Goal: Information Seeking & Learning: Learn about a topic

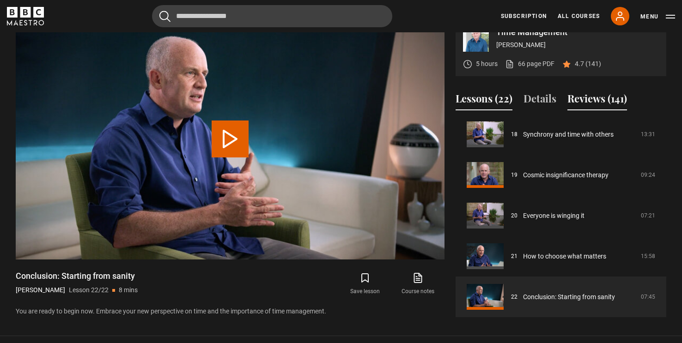
click at [612, 105] on button "Reviews (141)" at bounding box center [597, 100] width 60 height 19
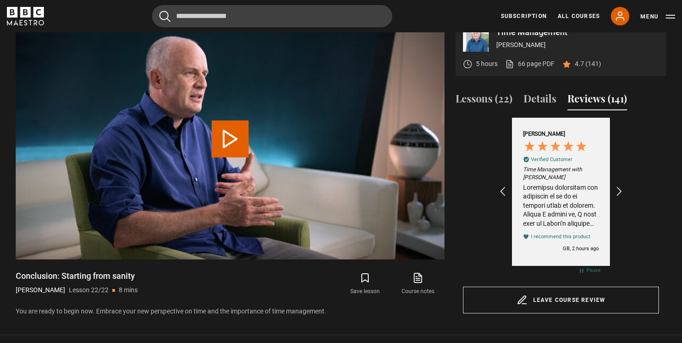
click at [570, 207] on div "Review by Eleni K, 5 out of 5 stars" at bounding box center [561, 205] width 76 height 45
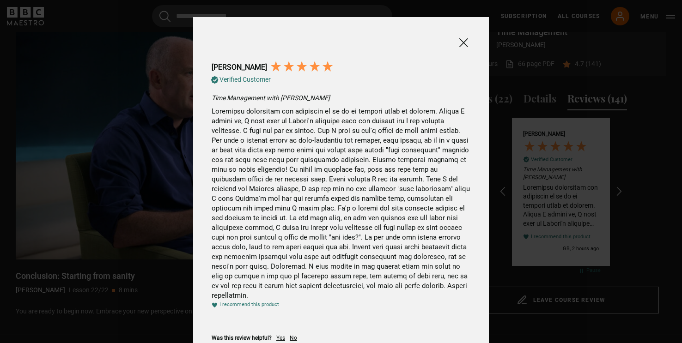
click at [466, 41] on span at bounding box center [463, 43] width 11 height 12
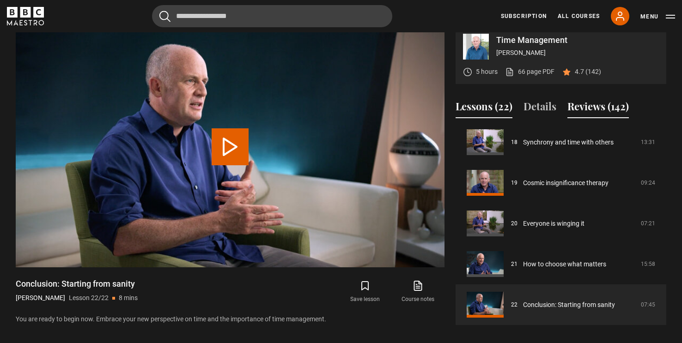
click at [603, 117] on button "Reviews (142)" at bounding box center [597, 108] width 61 height 19
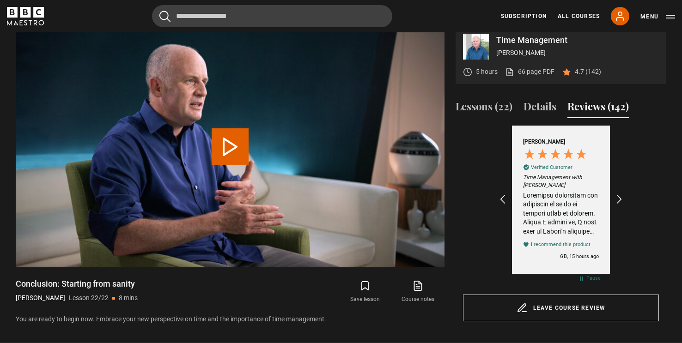
click at [571, 232] on div "Review by Eleni K, 5 out of 5 stars" at bounding box center [561, 213] width 76 height 45
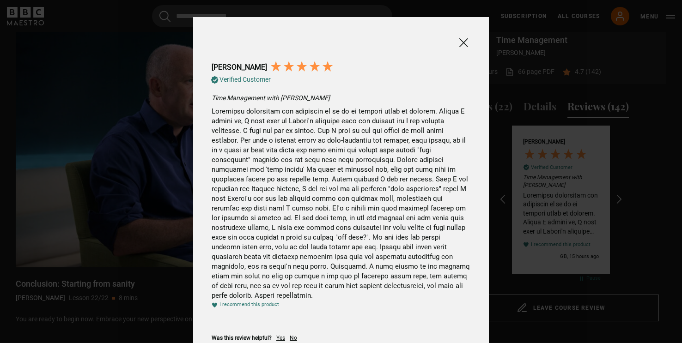
click at [465, 43] on span at bounding box center [463, 43] width 11 height 12
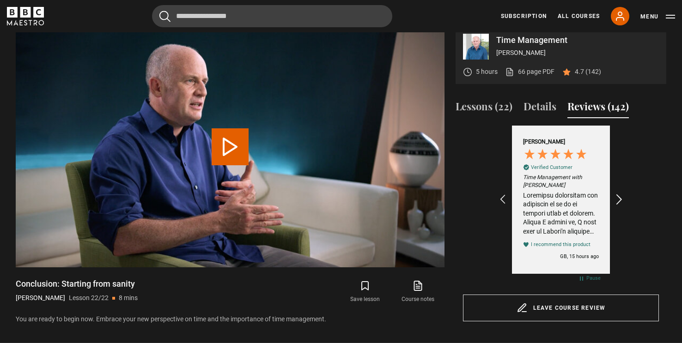
click at [620, 207] on icon "REVIEWS.io Carousel Scroll Right" at bounding box center [619, 200] width 13 height 13
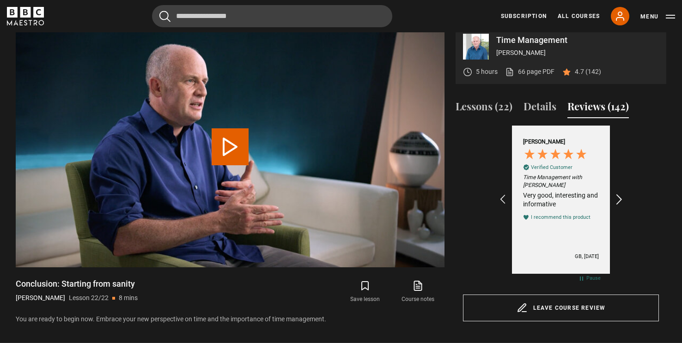
click at [620, 207] on icon "REVIEWS.io Carousel Scroll Right" at bounding box center [619, 200] width 13 height 13
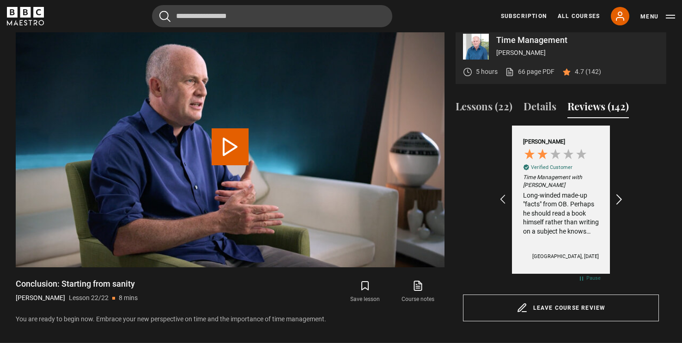
click at [620, 207] on icon "REVIEWS.io Carousel Scroll Right" at bounding box center [619, 200] width 13 height 13
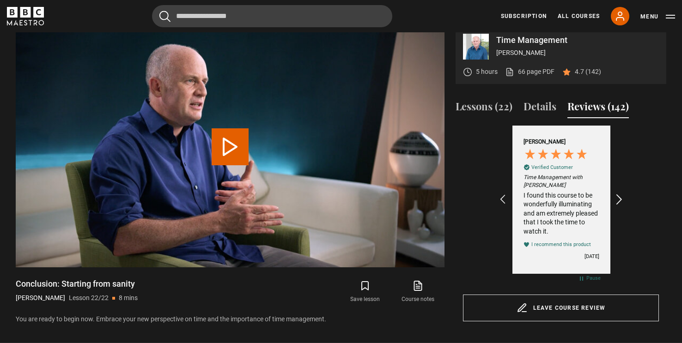
click at [620, 207] on icon "REVIEWS.io Carousel Scroll Right" at bounding box center [619, 200] width 13 height 13
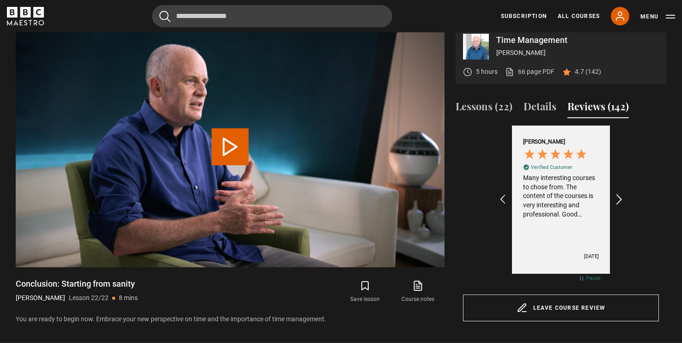
click at [620, 207] on icon "REVIEWS.io Carousel Scroll Right" at bounding box center [619, 200] width 13 height 13
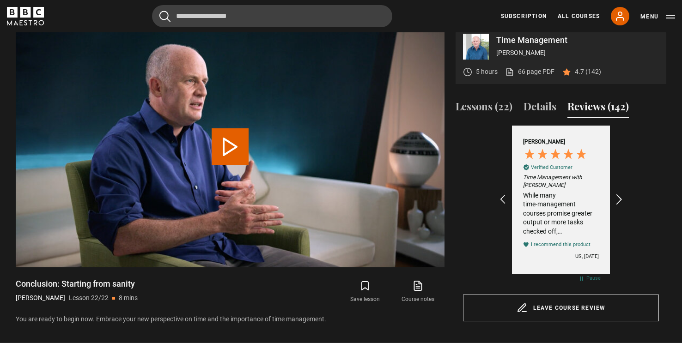
click at [620, 207] on icon "REVIEWS.io Carousel Scroll Right" at bounding box center [619, 200] width 13 height 13
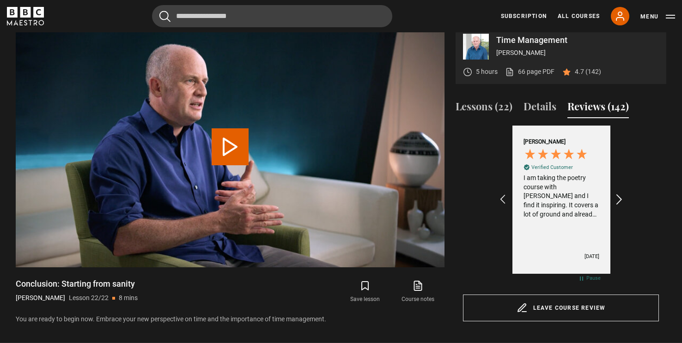
click at [620, 207] on icon "REVIEWS.io Carousel Scroll Right" at bounding box center [619, 200] width 13 height 13
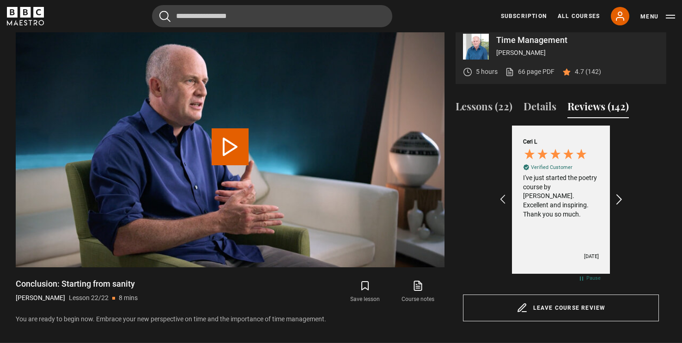
click at [620, 207] on icon "REVIEWS.io Carousel Scroll Right" at bounding box center [619, 200] width 13 height 13
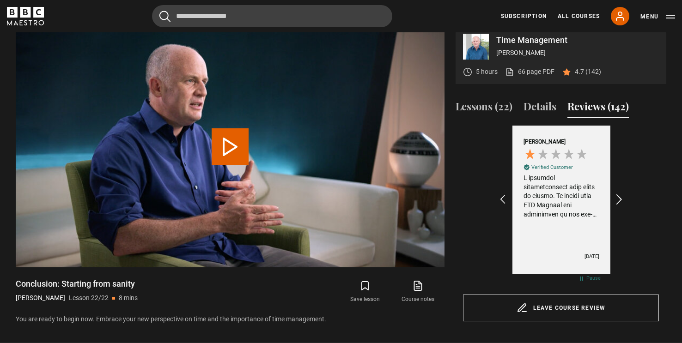
click at [620, 207] on icon "REVIEWS.io Carousel Scroll Right" at bounding box center [619, 200] width 13 height 13
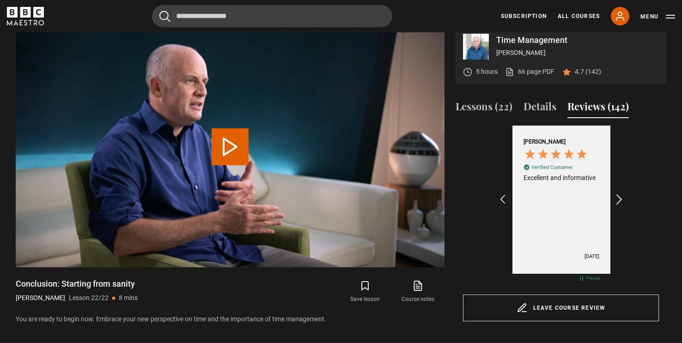
click at [620, 207] on icon "REVIEWS.io Carousel Scroll Right" at bounding box center [619, 200] width 13 height 13
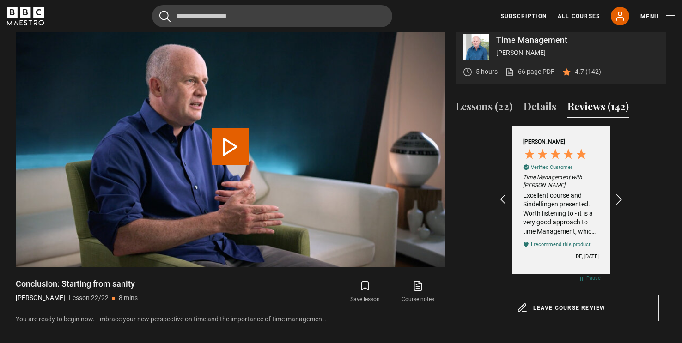
click at [620, 207] on icon "REVIEWS.io Carousel Scroll Right" at bounding box center [619, 200] width 13 height 13
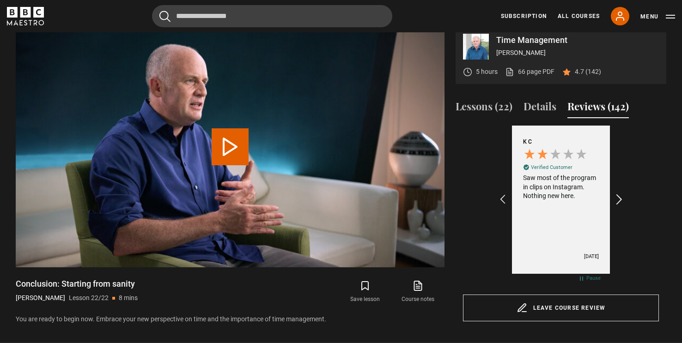
click at [620, 207] on icon "REVIEWS.io Carousel Scroll Right" at bounding box center [619, 200] width 13 height 13
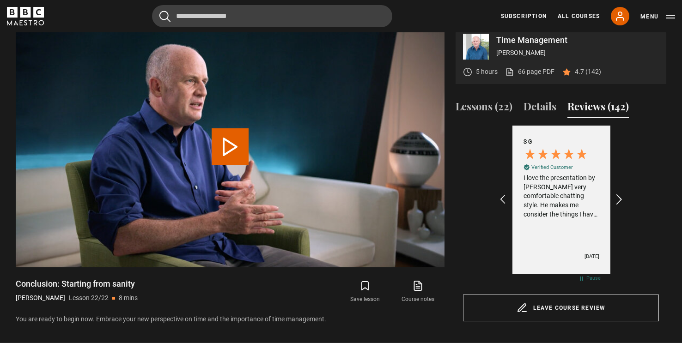
click at [620, 207] on icon "REVIEWS.io Carousel Scroll Right" at bounding box center [619, 200] width 13 height 13
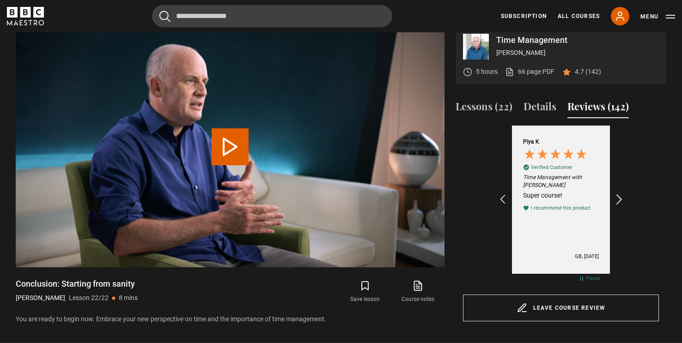
click at [620, 207] on icon "REVIEWS.io Carousel Scroll Right" at bounding box center [619, 200] width 13 height 13
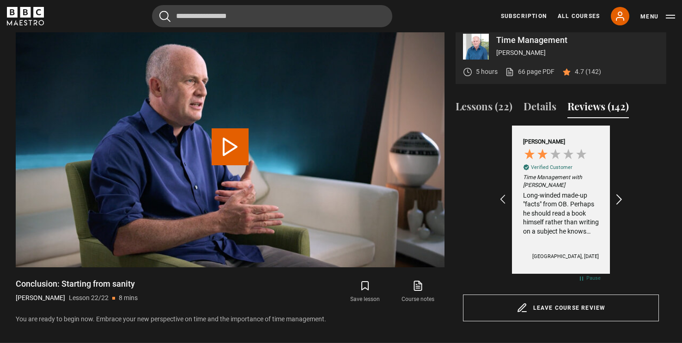
click at [620, 207] on icon "REVIEWS.io Carousel Scroll Right" at bounding box center [619, 200] width 13 height 13
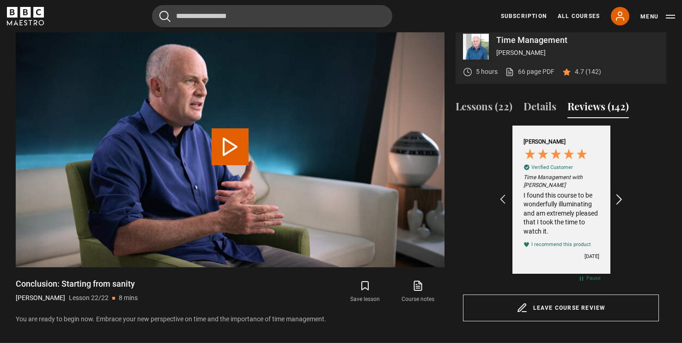
click at [620, 207] on icon "REVIEWS.io Carousel Scroll Right" at bounding box center [619, 200] width 13 height 13
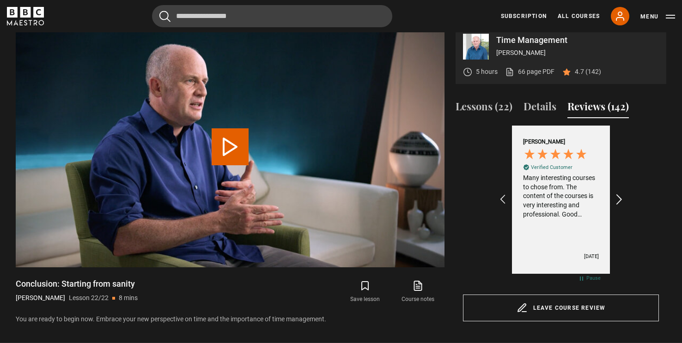
click at [620, 207] on icon "REVIEWS.io Carousel Scroll Right" at bounding box center [619, 200] width 13 height 13
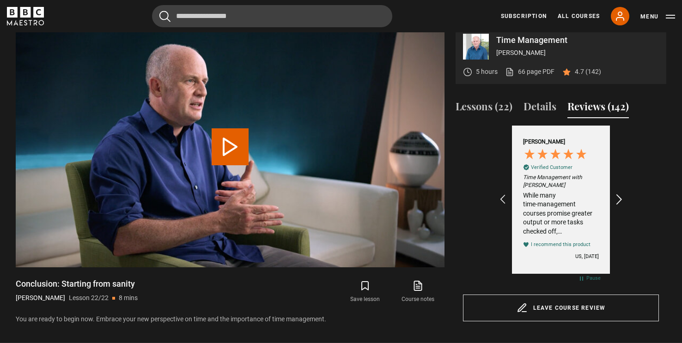
click at [620, 207] on icon "REVIEWS.io Carousel Scroll Right" at bounding box center [619, 200] width 13 height 13
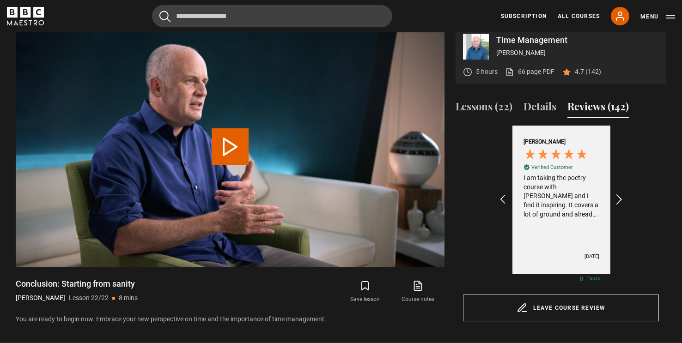
click at [620, 207] on icon "REVIEWS.io Carousel Scroll Right" at bounding box center [619, 200] width 13 height 13
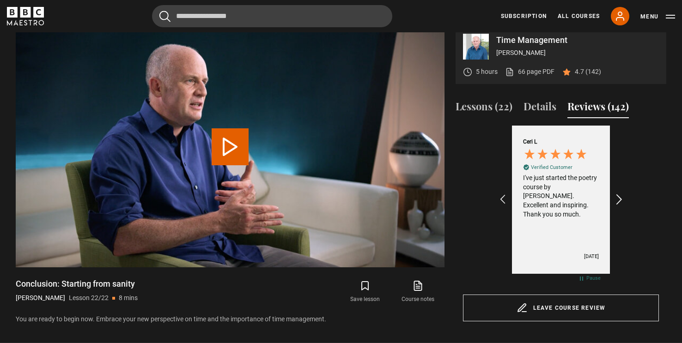
click at [620, 207] on icon "REVIEWS.io Carousel Scroll Right" at bounding box center [619, 200] width 13 height 13
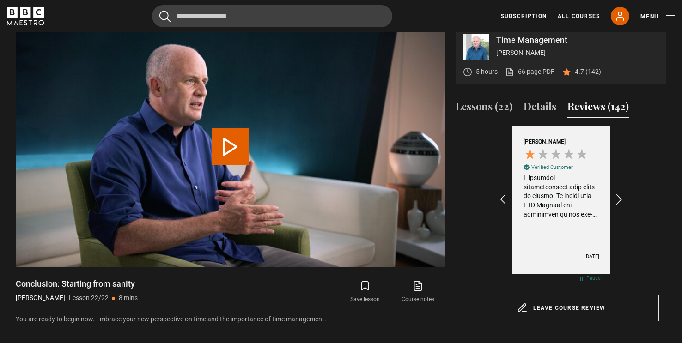
click at [620, 207] on icon "REVIEWS.io Carousel Scroll Right" at bounding box center [619, 200] width 13 height 13
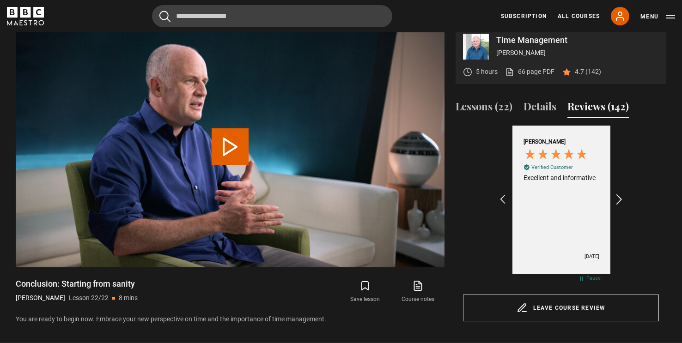
click at [620, 207] on icon "REVIEWS.io Carousel Scroll Right" at bounding box center [619, 200] width 13 height 13
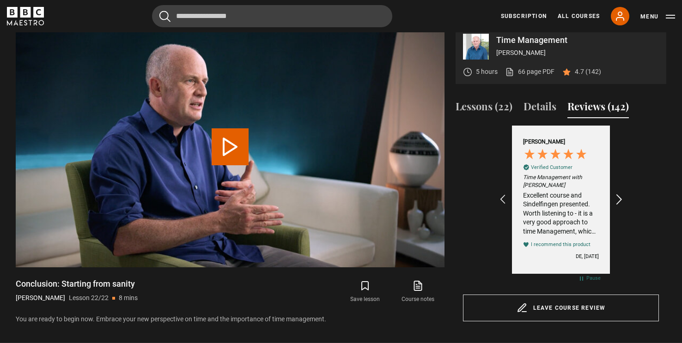
click at [620, 207] on icon "REVIEWS.io Carousel Scroll Right" at bounding box center [619, 200] width 13 height 13
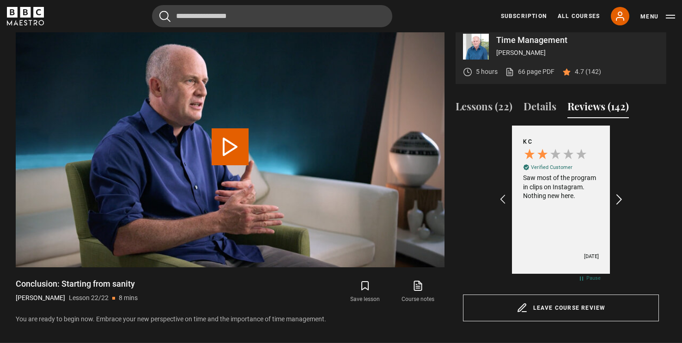
click at [620, 207] on icon "REVIEWS.io Carousel Scroll Right" at bounding box center [619, 200] width 13 height 13
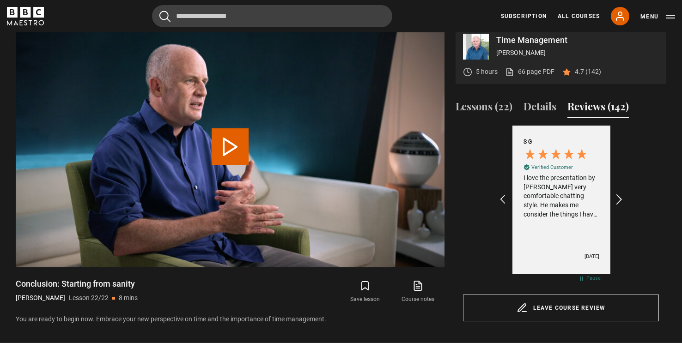
click at [620, 207] on icon "REVIEWS.io Carousel Scroll Right" at bounding box center [619, 200] width 13 height 13
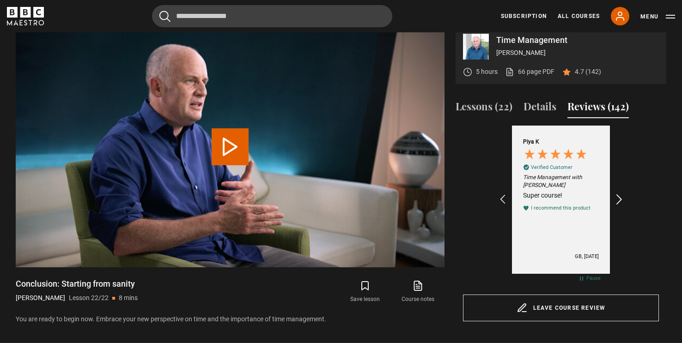
click at [620, 207] on icon "REVIEWS.io Carousel Scroll Right" at bounding box center [619, 200] width 13 height 13
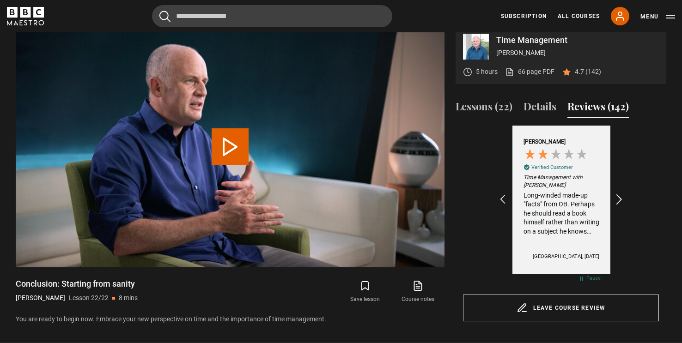
scroll to position [0, 214]
click at [620, 207] on icon "REVIEWS.io Carousel Scroll Right" at bounding box center [619, 200] width 13 height 13
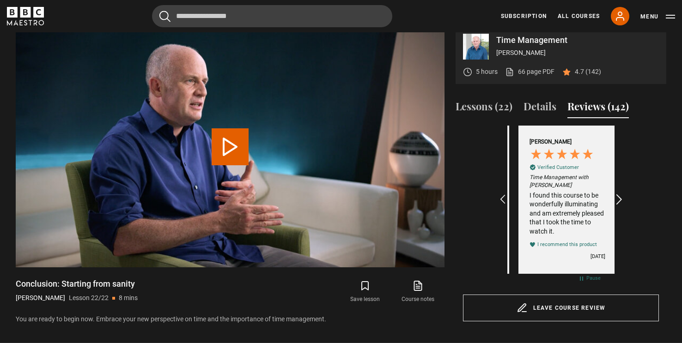
scroll to position [0, 321]
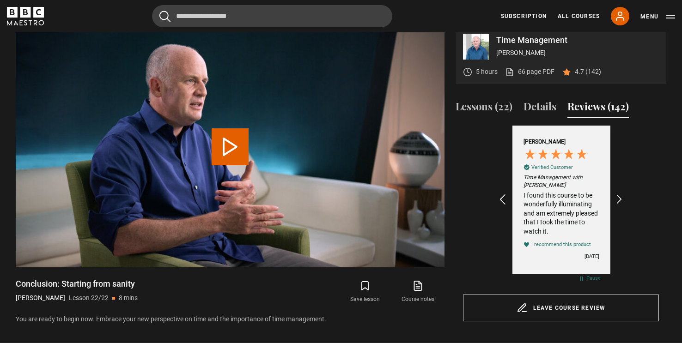
click at [500, 207] on icon "REVIEWS.io Carousel Scroll Left" at bounding box center [502, 200] width 13 height 13
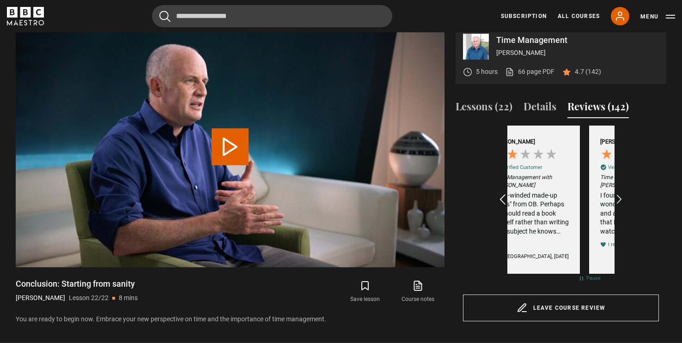
scroll to position [0, 214]
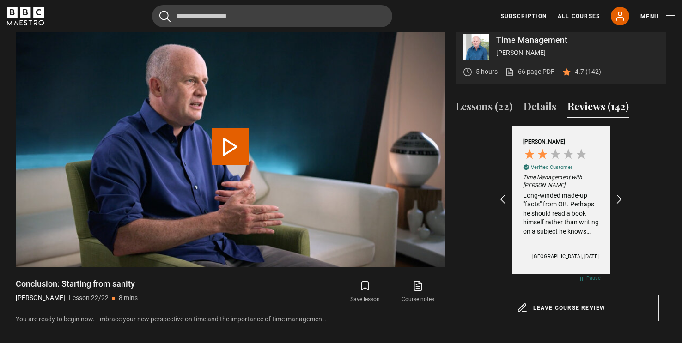
click at [575, 217] on div "Long-winded made-up "facts" from OB. Perhaps he should read a book himself rath…" at bounding box center [561, 213] width 76 height 45
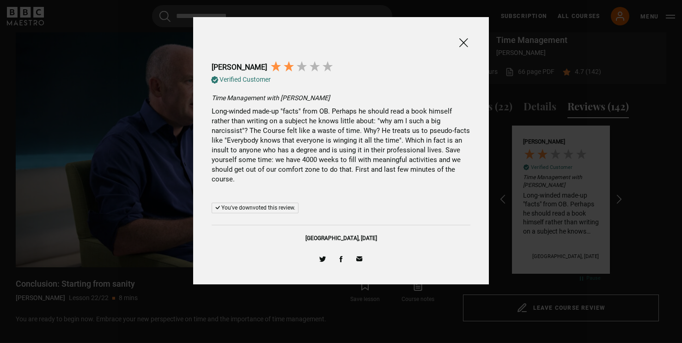
click at [463, 40] on span at bounding box center [463, 43] width 11 height 12
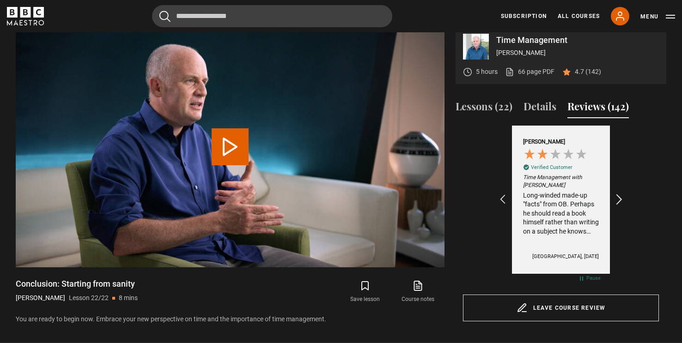
click at [621, 207] on icon "REVIEWS.io Carousel Scroll Right" at bounding box center [619, 200] width 13 height 13
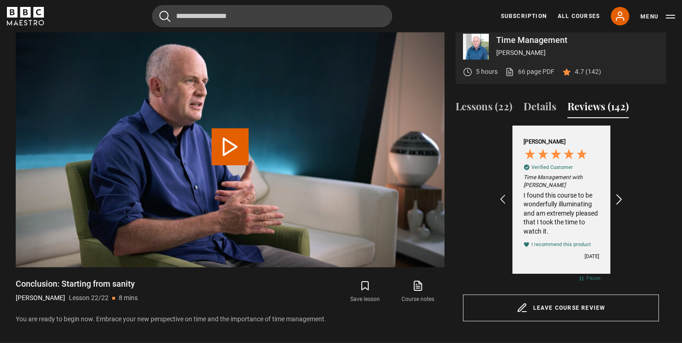
click at [621, 207] on icon "REVIEWS.io Carousel Scroll Right" at bounding box center [619, 200] width 13 height 13
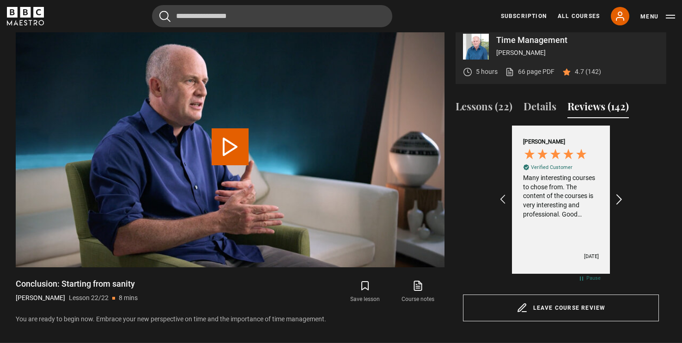
click at [621, 207] on icon "REVIEWS.io Carousel Scroll Right" at bounding box center [619, 200] width 13 height 13
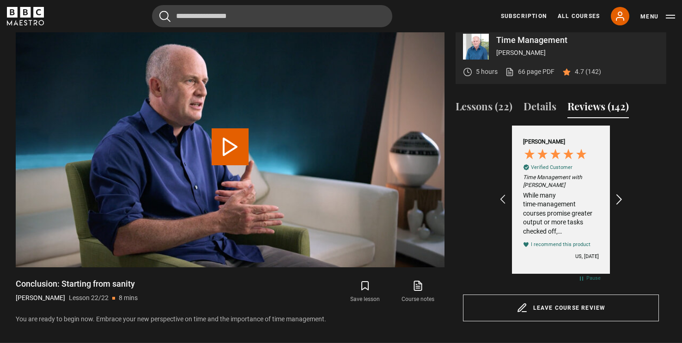
click at [621, 207] on icon "REVIEWS.io Carousel Scroll Right" at bounding box center [619, 200] width 13 height 13
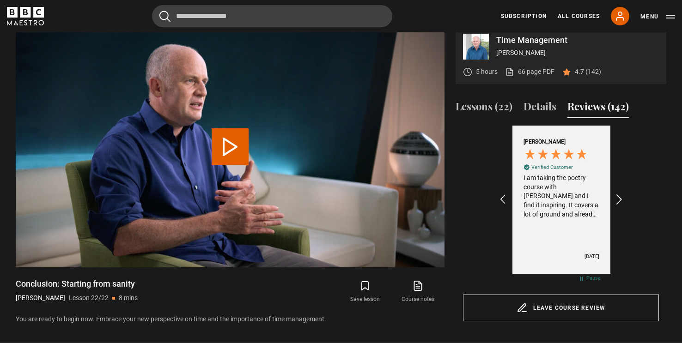
click at [621, 207] on icon "REVIEWS.io Carousel Scroll Right" at bounding box center [619, 200] width 13 height 13
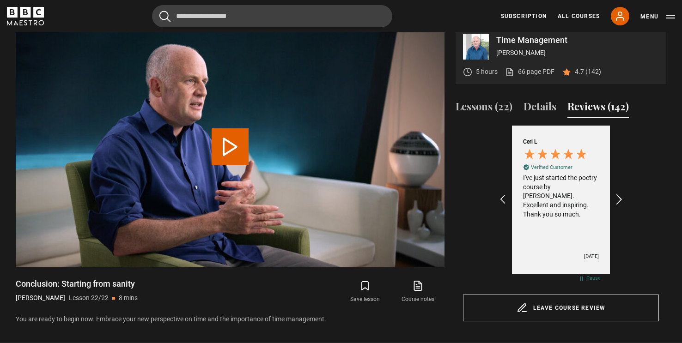
click at [621, 207] on icon "REVIEWS.io Carousel Scroll Right" at bounding box center [619, 200] width 13 height 13
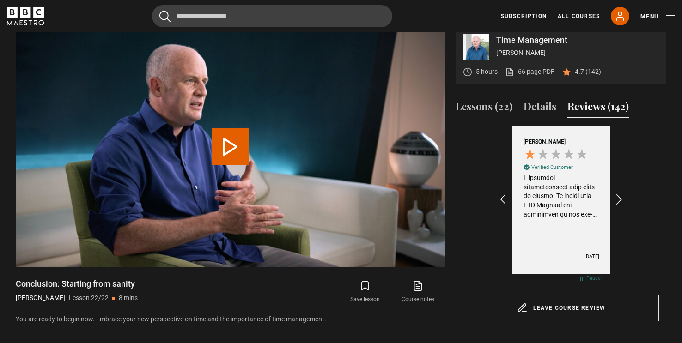
click at [621, 207] on icon "REVIEWS.io Carousel Scroll Right" at bounding box center [619, 200] width 13 height 13
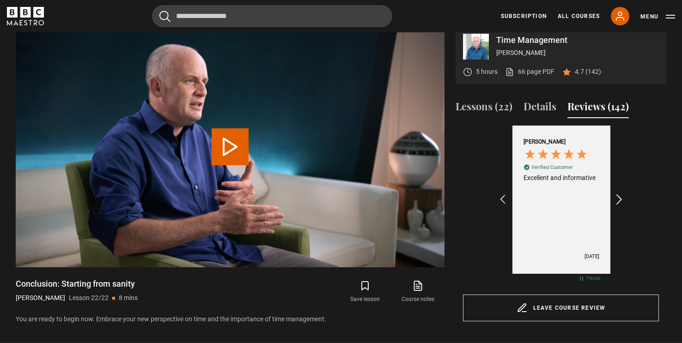
click at [621, 207] on icon "REVIEWS.io Carousel Scroll Right" at bounding box center [619, 200] width 13 height 13
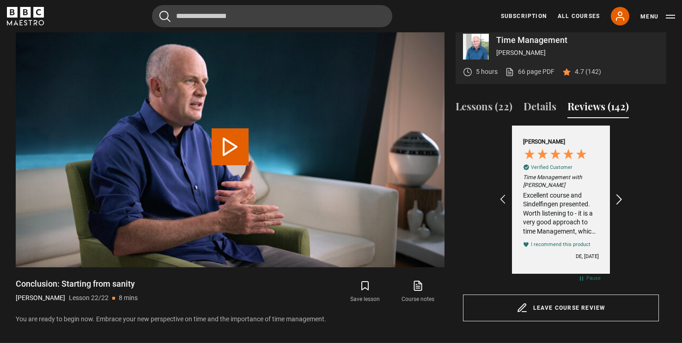
click at [621, 207] on icon "REVIEWS.io Carousel Scroll Right" at bounding box center [619, 200] width 13 height 13
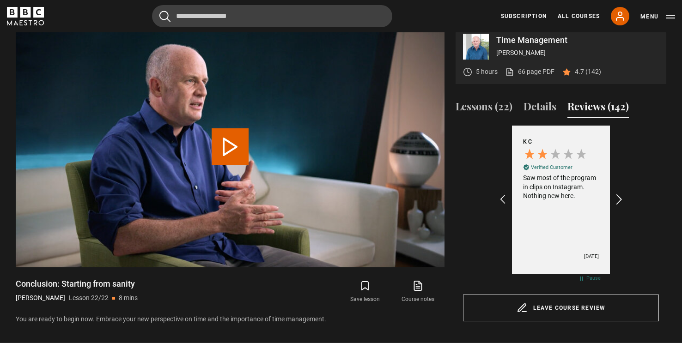
click at [621, 207] on icon "REVIEWS.io Carousel Scroll Right" at bounding box center [619, 200] width 13 height 13
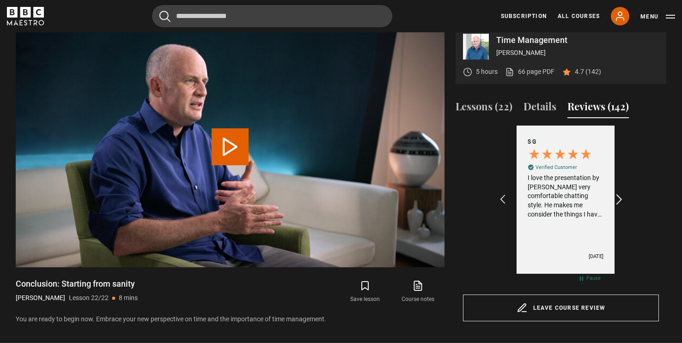
scroll to position [0, 1822]
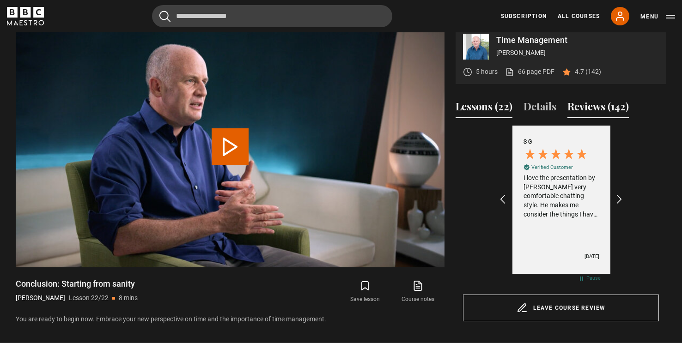
click at [482, 118] on button "Lessons (22)" at bounding box center [484, 108] width 57 height 19
